Goal: Connect with others: Connect with other users

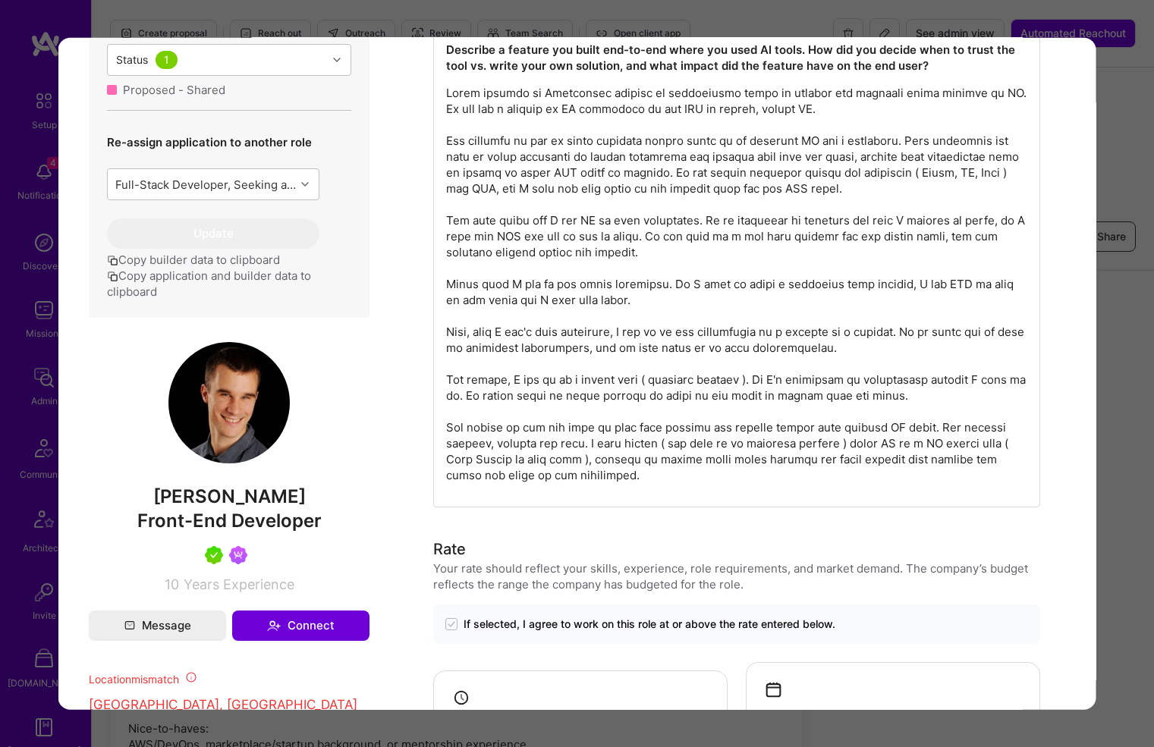
scroll to position [736, 0]
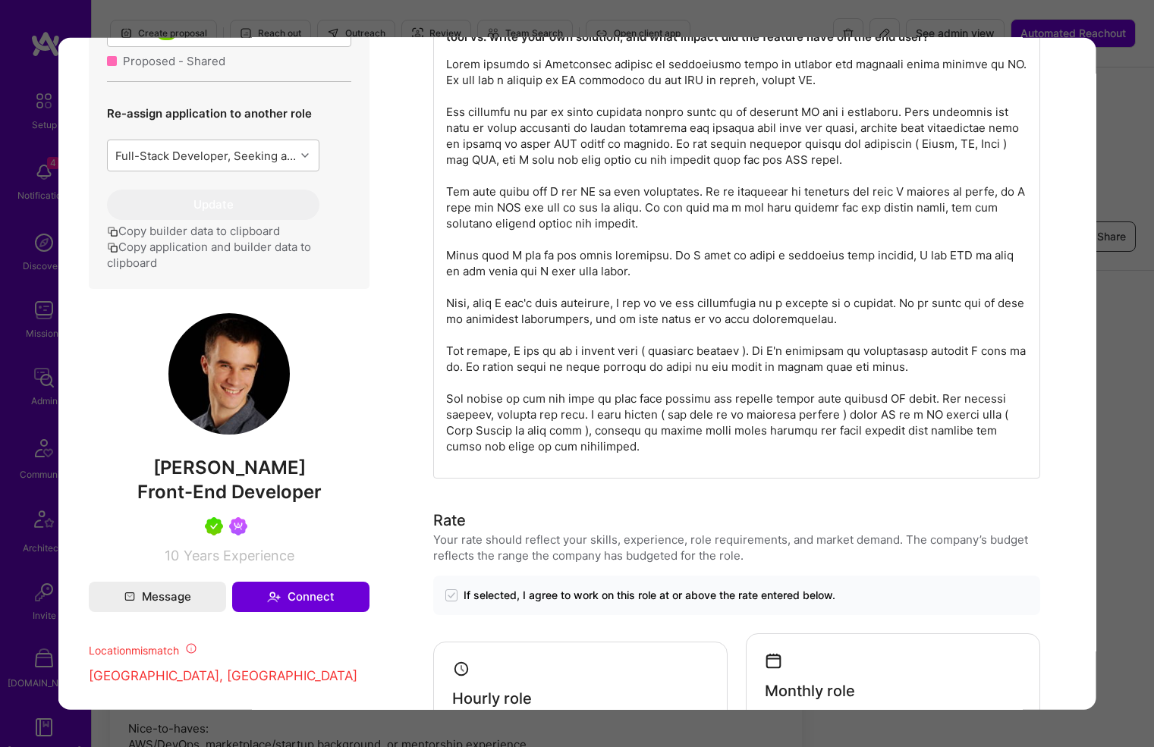
click at [226, 392] on img "modal" at bounding box center [228, 373] width 121 height 121
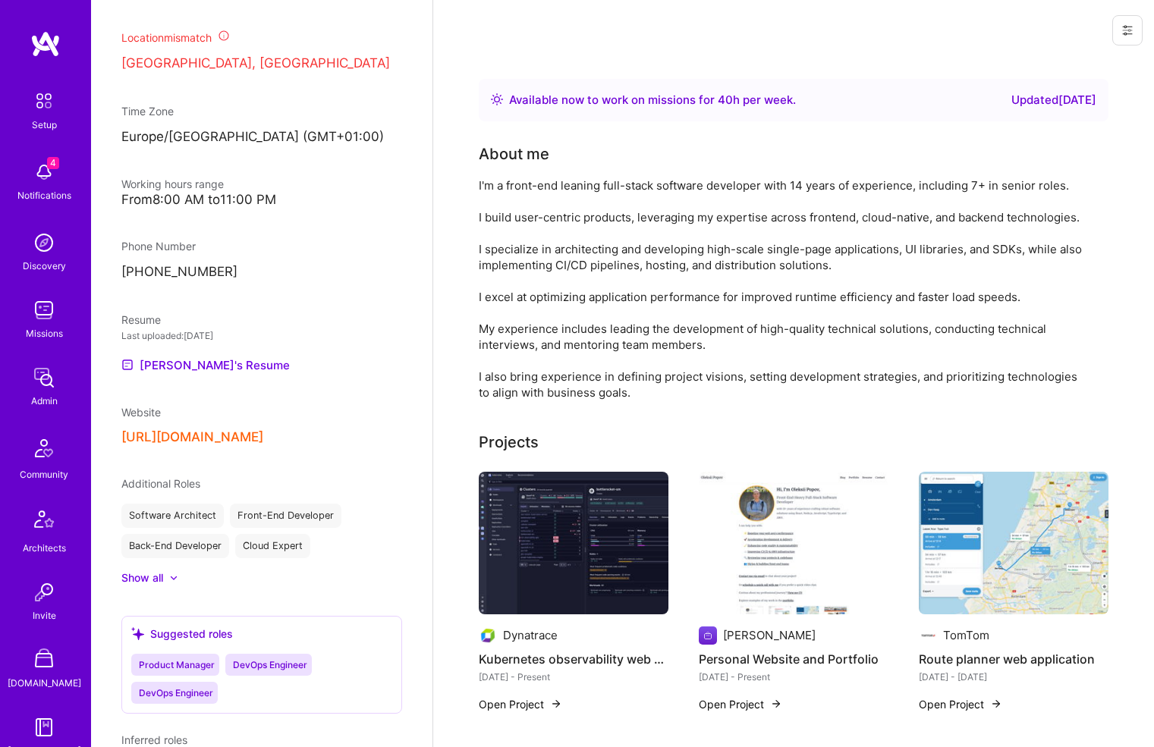
scroll to position [941, 0]
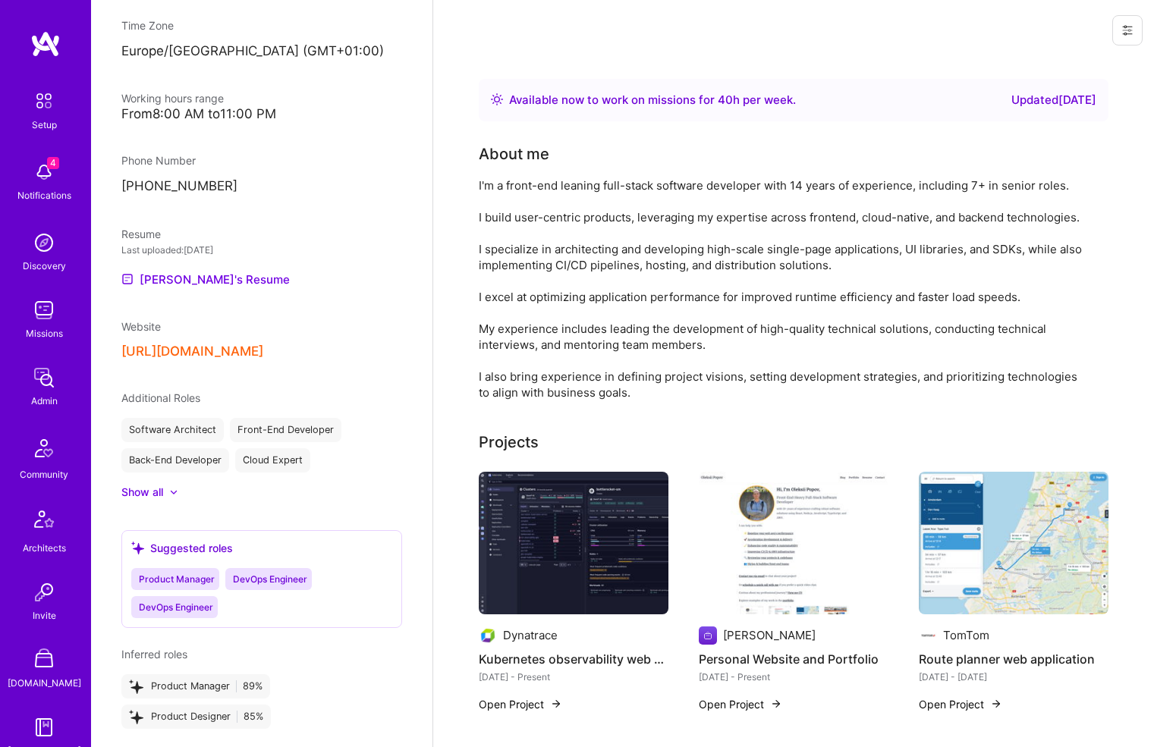
click at [206, 360] on button "[URL][DOMAIN_NAME]" at bounding box center [192, 352] width 142 height 16
click at [768, 570] on img at bounding box center [794, 543] width 190 height 143
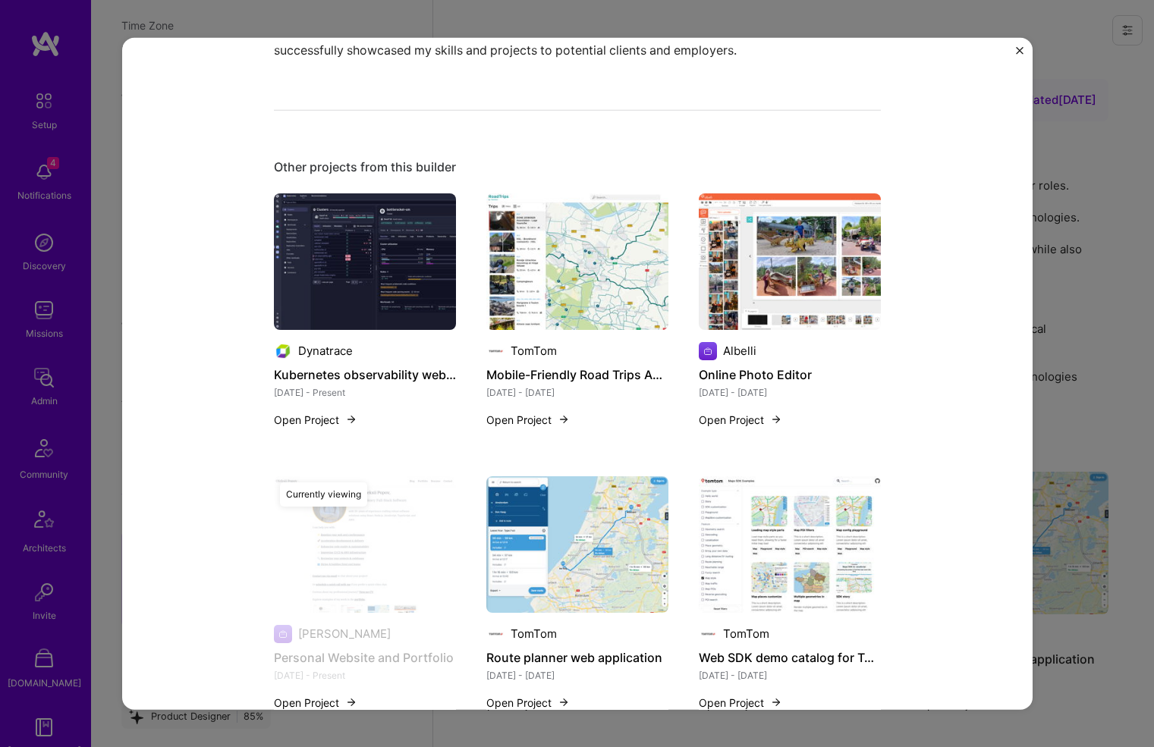
scroll to position [1496, 0]
